Goal: Use online tool/utility

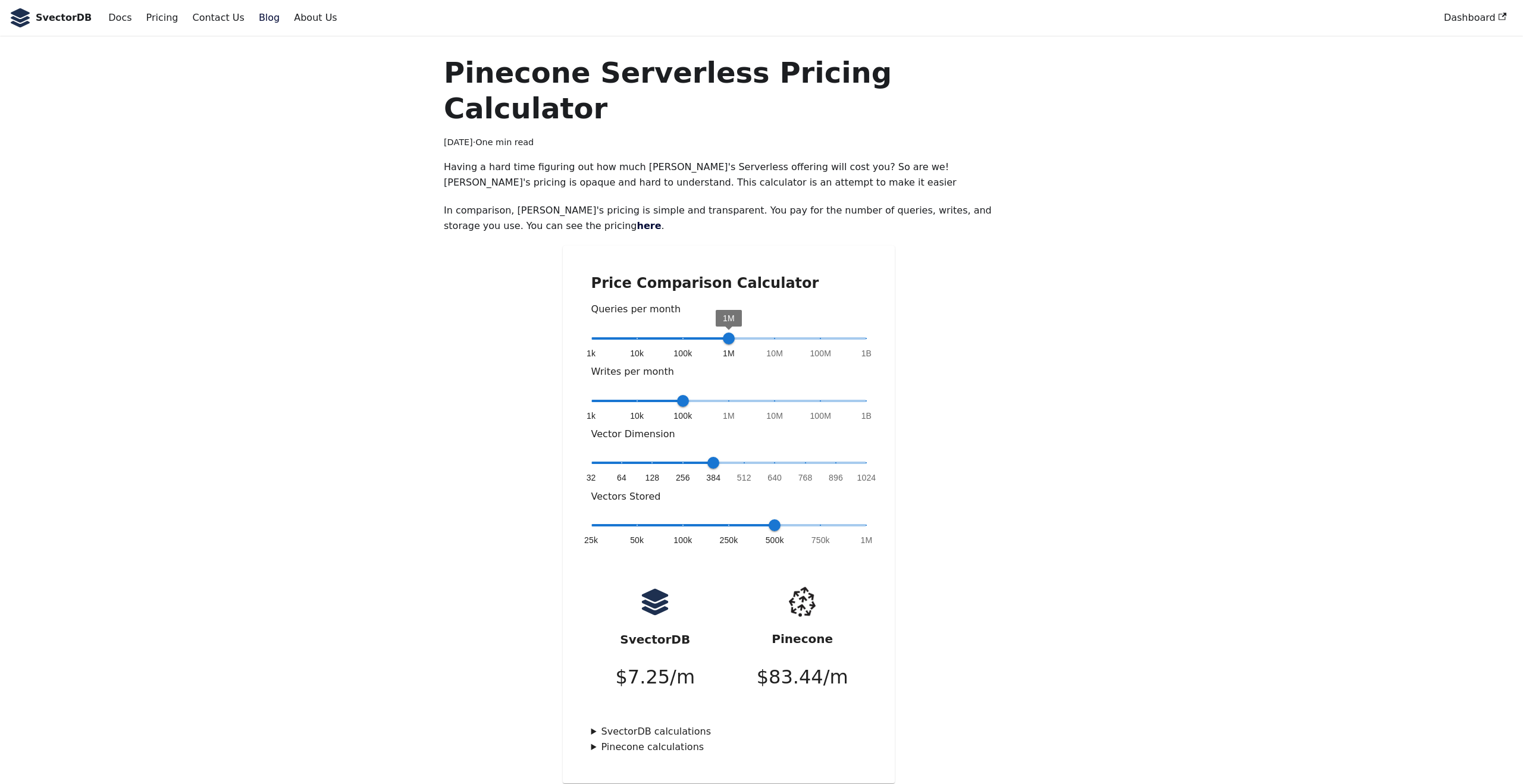
type input "*"
drag, startPoint x: 722, startPoint y: 301, endPoint x: 622, endPoint y: 301, distance: 100.0
click at [622, 330] on span "1k 10k 100k 1M 10M 100M 1B 10k" at bounding box center [729, 339] width 275 height 18
type input "*"
drag, startPoint x: 714, startPoint y: 427, endPoint x: 881, endPoint y: 432, distance: 167.1
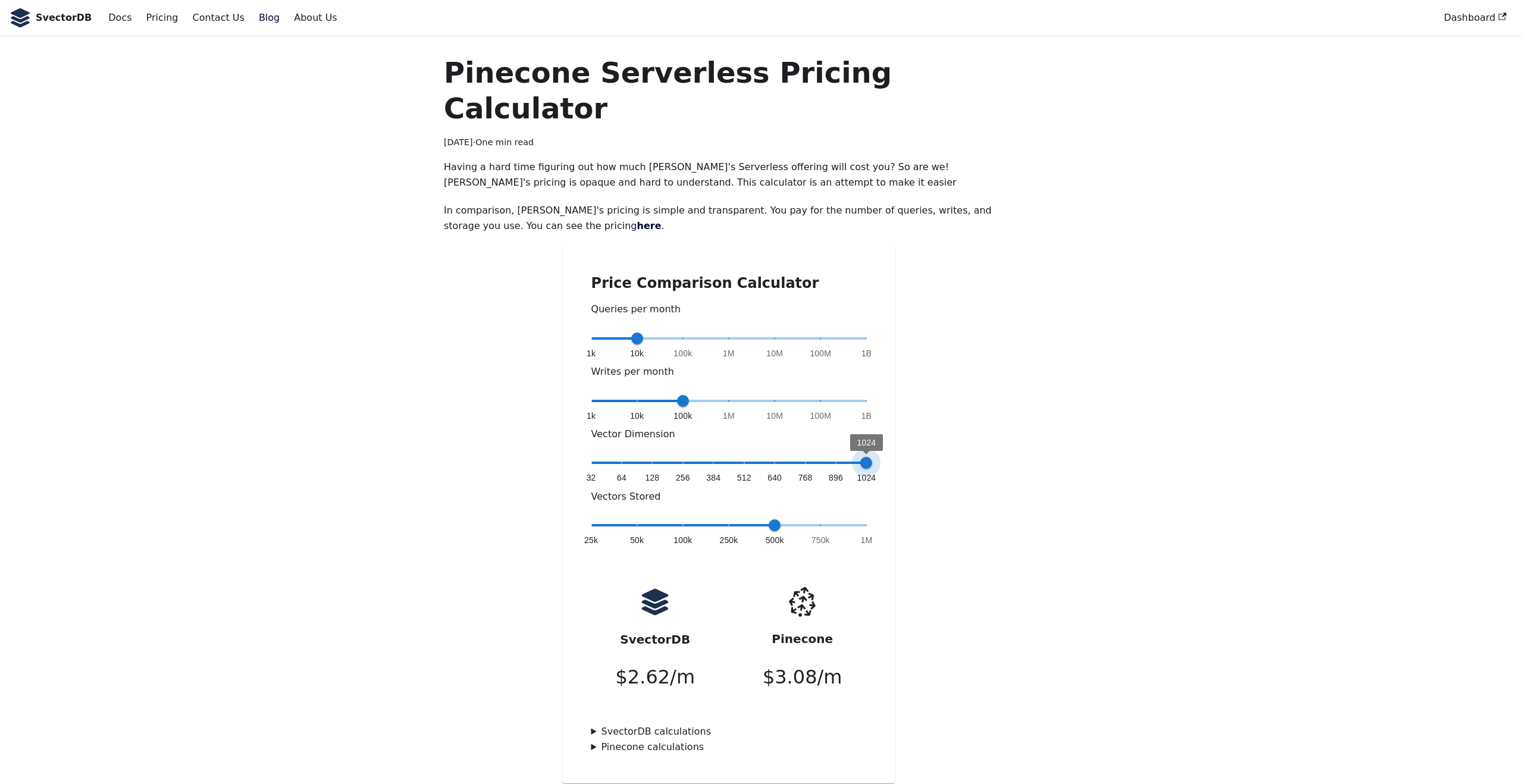
click at [881, 432] on div "Price Comparison Calculator Queries per month 1k 10k 100k 1M 10M 100M 1B 10k Wr…" at bounding box center [728, 514] width 333 height 538
type input "*"
drag, startPoint x: 775, startPoint y: 487, endPoint x: 915, endPoint y: 487, distance: 140.0
click at [915, 487] on div "Price Comparison Calculator Queries per month 1k 10k 100k 1M 10M 100M 1B 10k Wr…" at bounding box center [729, 514] width 570 height 538
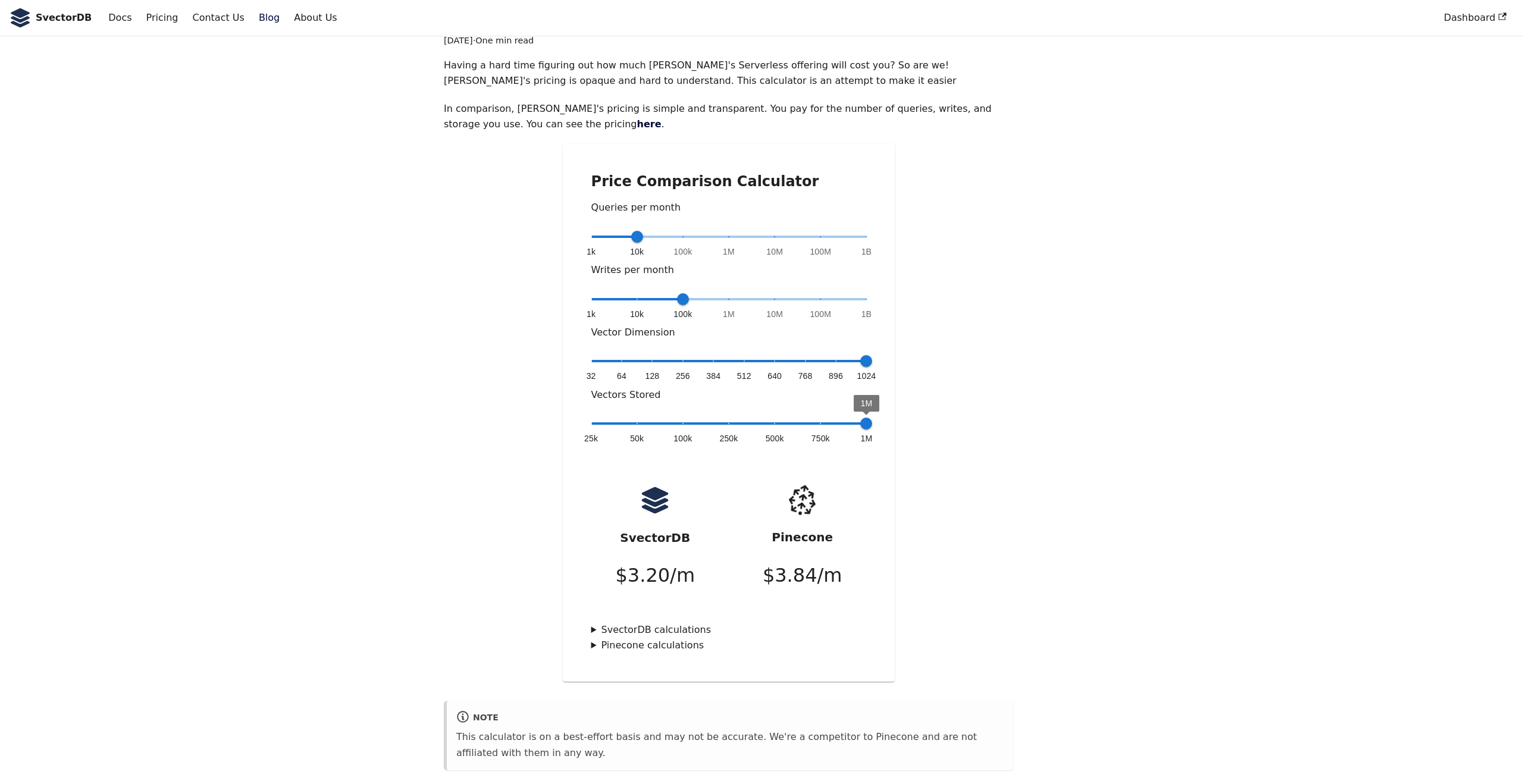
scroll to position [103, 0]
click at [594, 620] on summary "SvectorDB calculations" at bounding box center [729, 628] width 275 height 15
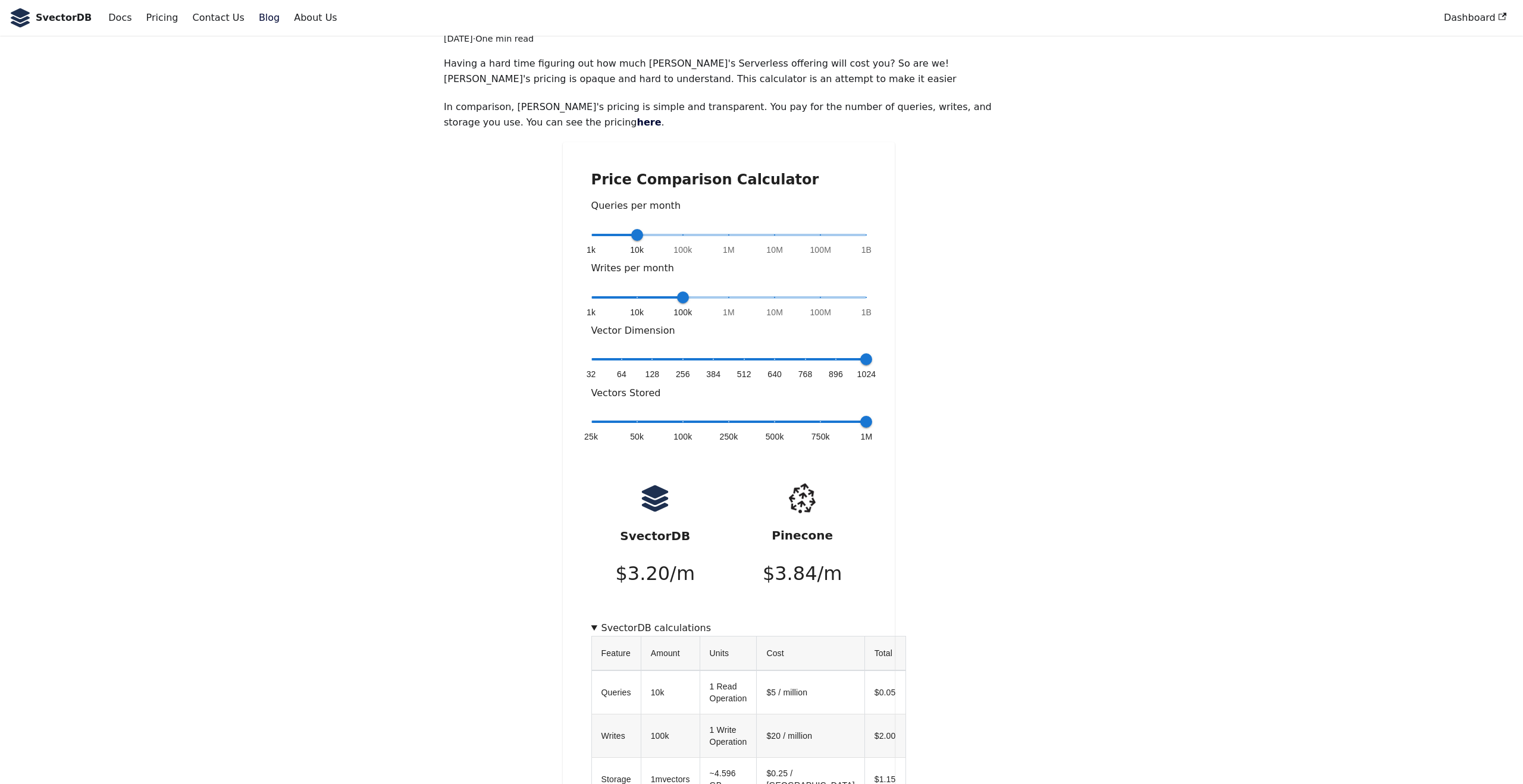
click at [596, 620] on summary "SvectorDB calculations" at bounding box center [729, 628] width 275 height 15
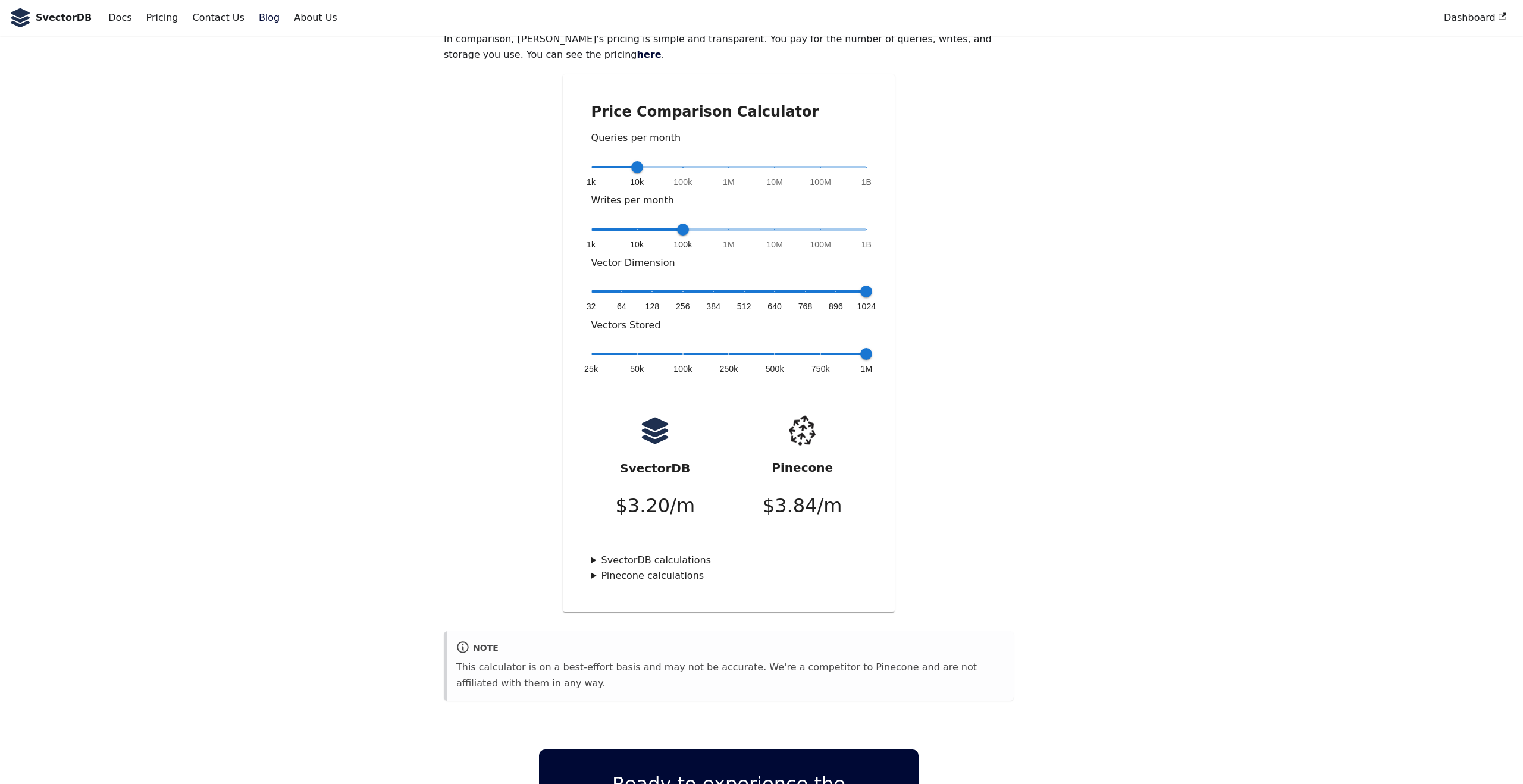
scroll to position [0, 0]
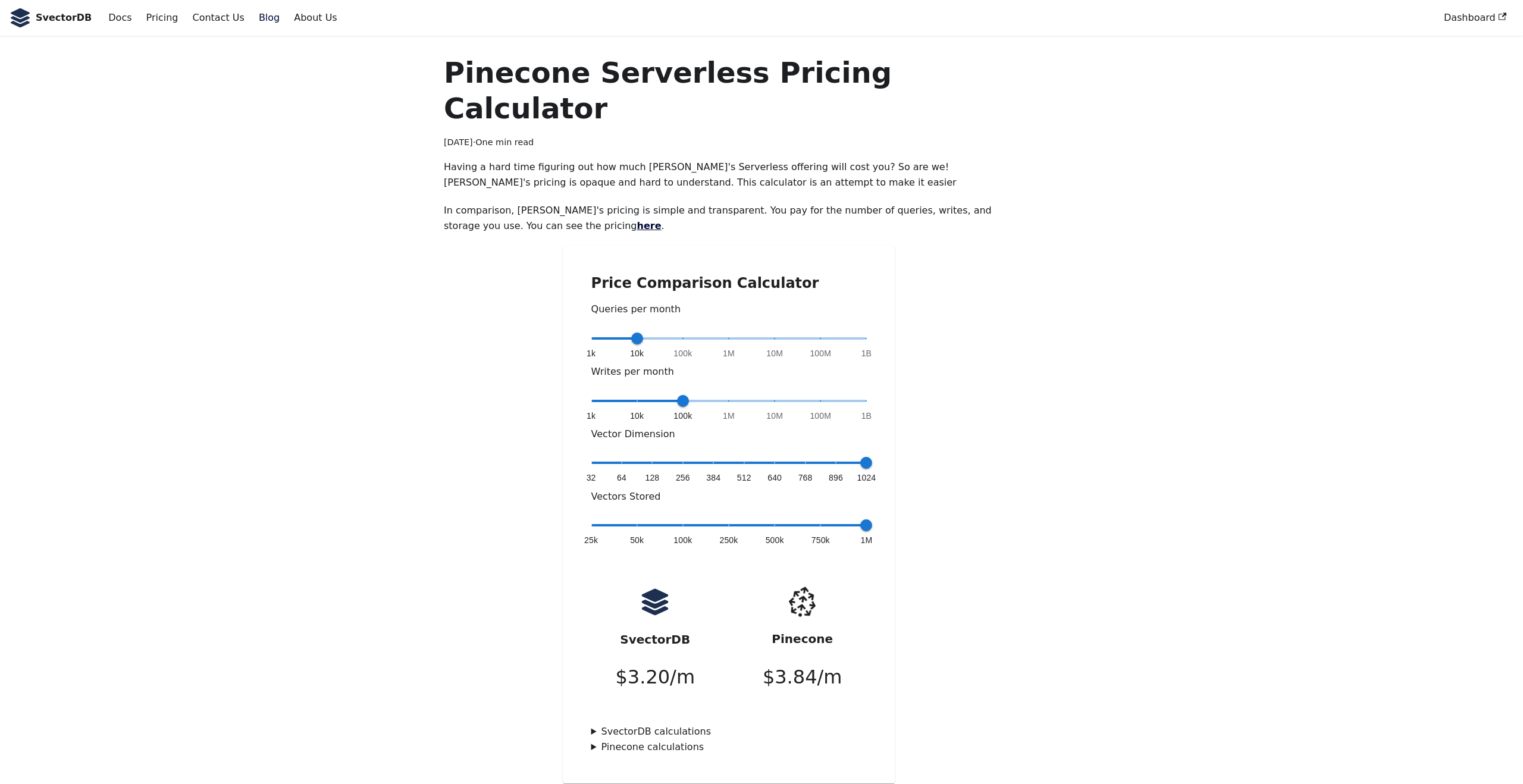
click at [637, 220] on link "here" at bounding box center [649, 226] width 24 height 11
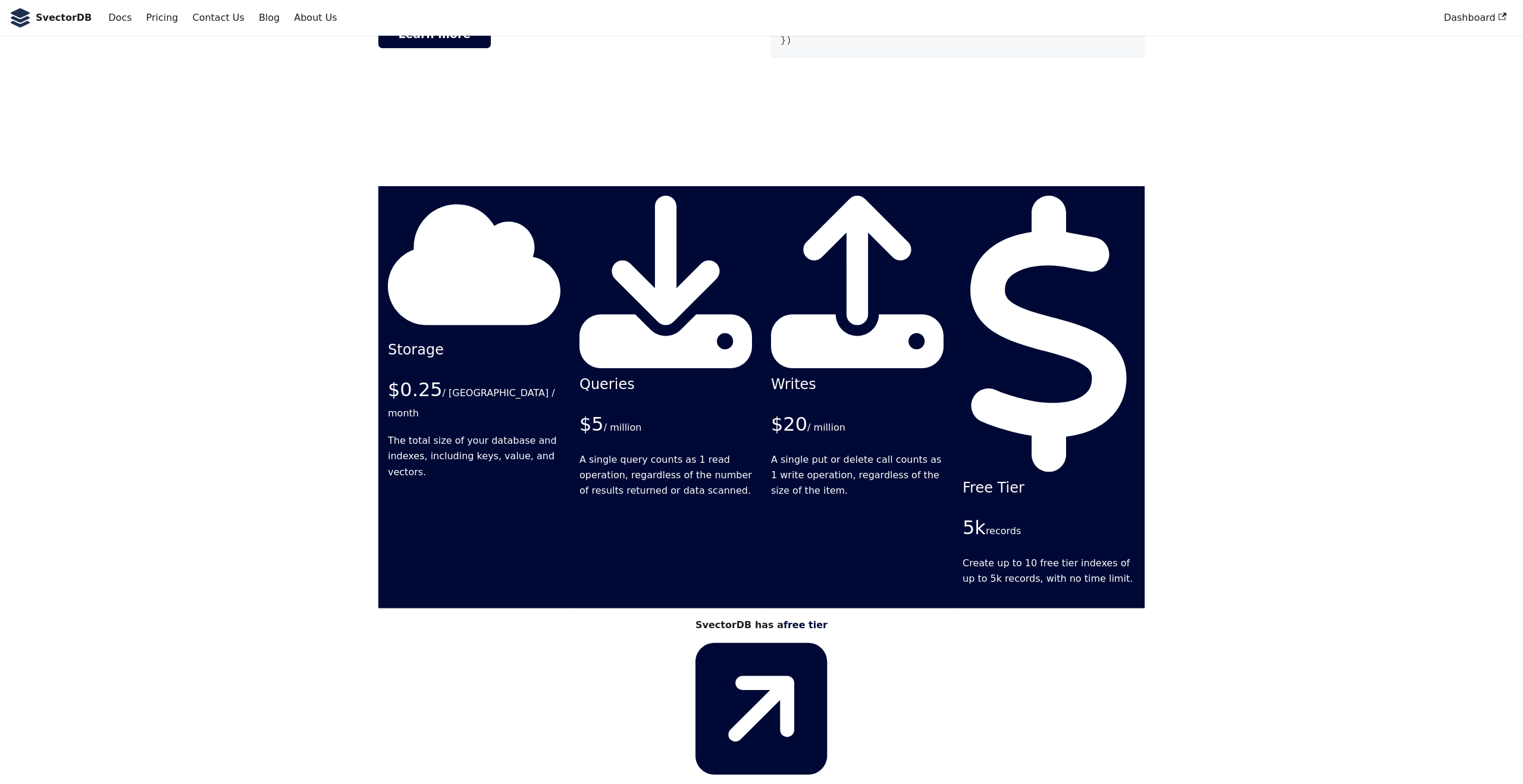
scroll to position [2764, 0]
